Goal: Task Accomplishment & Management: Use online tool/utility

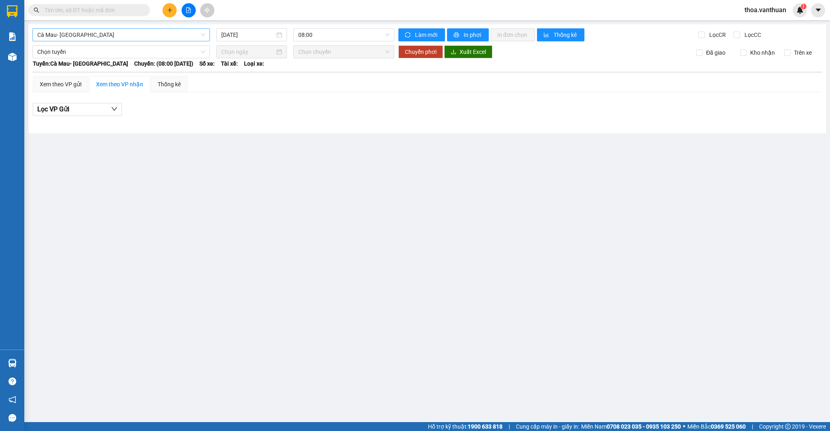
click at [203, 35] on span "Cà Mau- [GEOGRAPHIC_DATA]" at bounding box center [121, 35] width 168 height 12
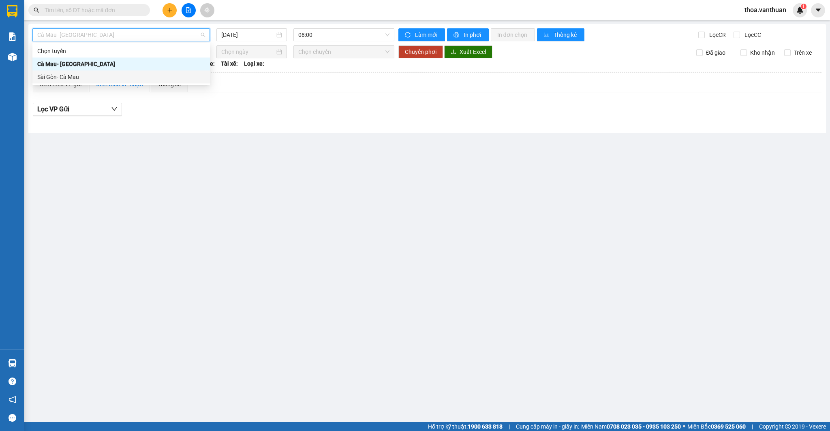
click at [191, 73] on div "Sài Gòn- Cà Mau" at bounding box center [121, 77] width 168 height 9
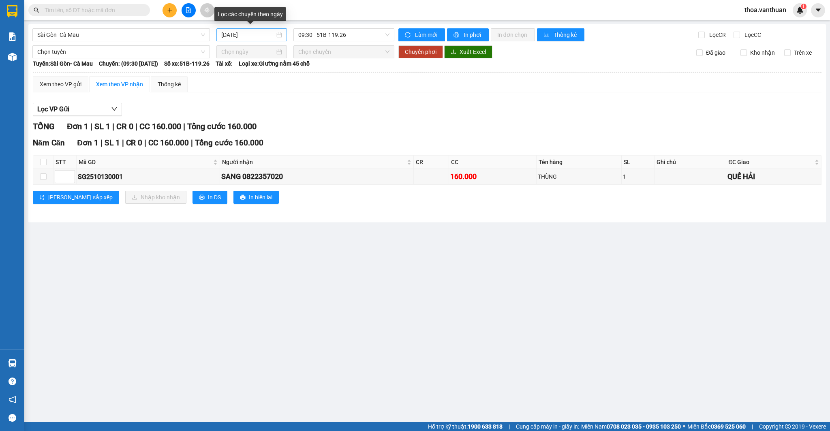
click at [279, 35] on div "[DATE]" at bounding box center [251, 34] width 60 height 9
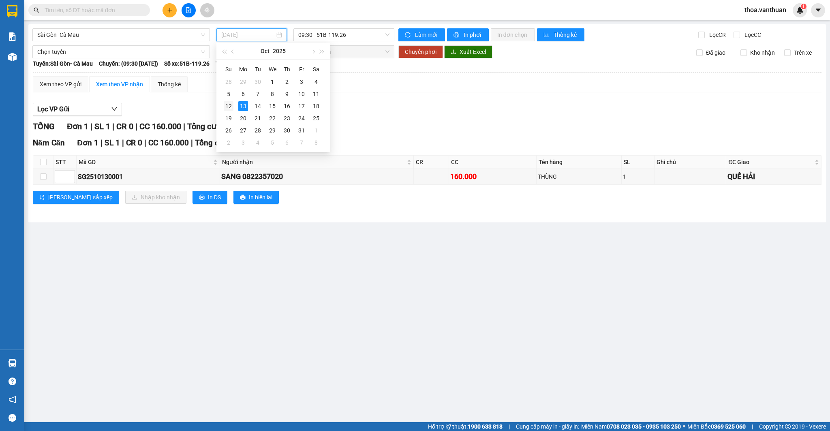
click at [227, 105] on div "12" at bounding box center [229, 106] width 10 height 10
type input "[DATE]"
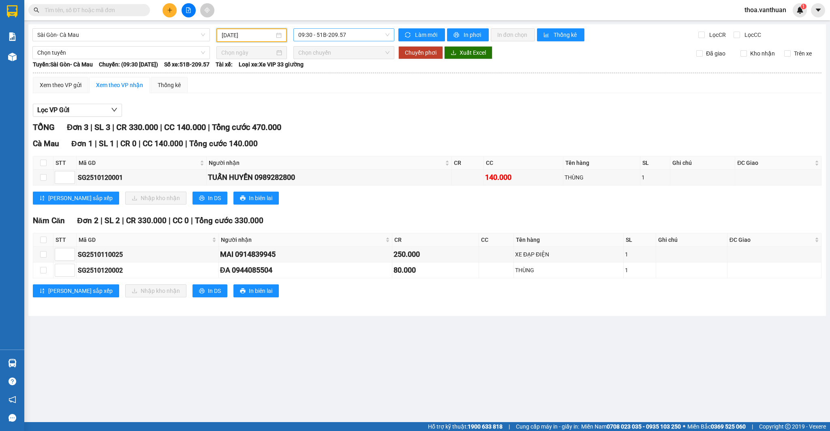
click at [389, 33] on span "09:30 - 51B-209.57" at bounding box center [343, 35] width 91 height 12
click at [346, 103] on div "19:00 - 51B-167.01" at bounding box center [329, 102] width 63 height 9
